Goal: Navigation & Orientation: Find specific page/section

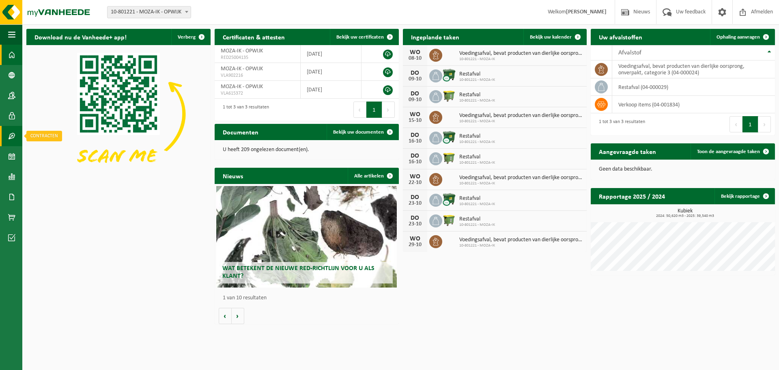
click at [13, 136] on span at bounding box center [11, 136] width 7 height 20
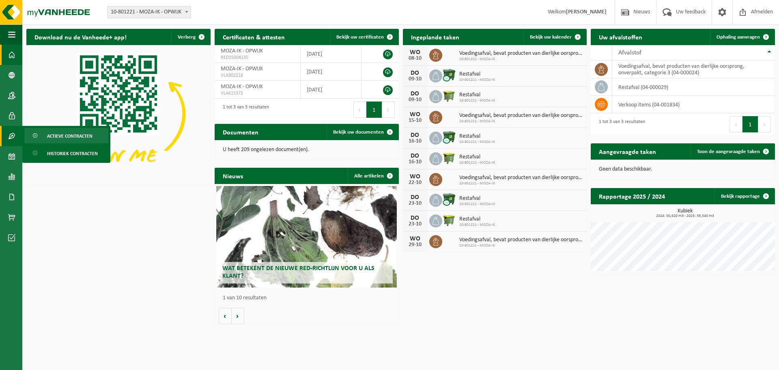
click at [70, 136] on span "Actieve contracten" at bounding box center [69, 135] width 45 height 15
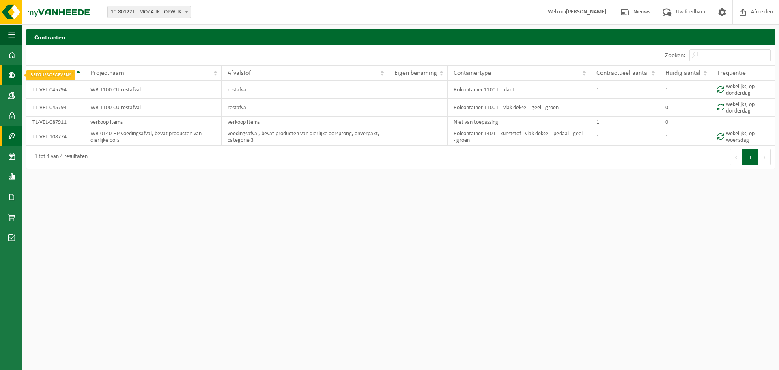
click at [11, 73] on span at bounding box center [11, 75] width 7 height 20
